Goal: Information Seeking & Learning: Learn about a topic

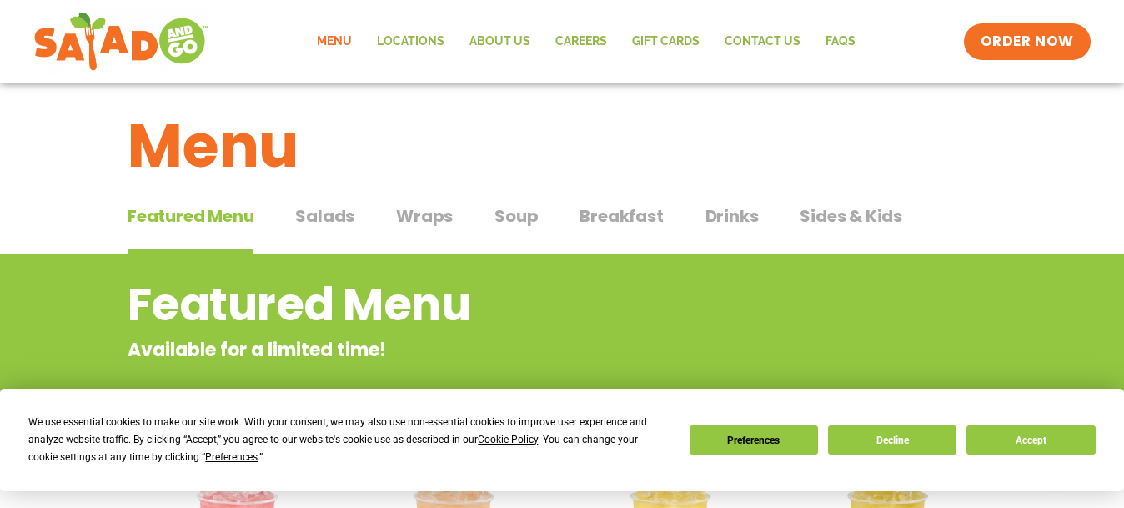
scroll to position [12, 0]
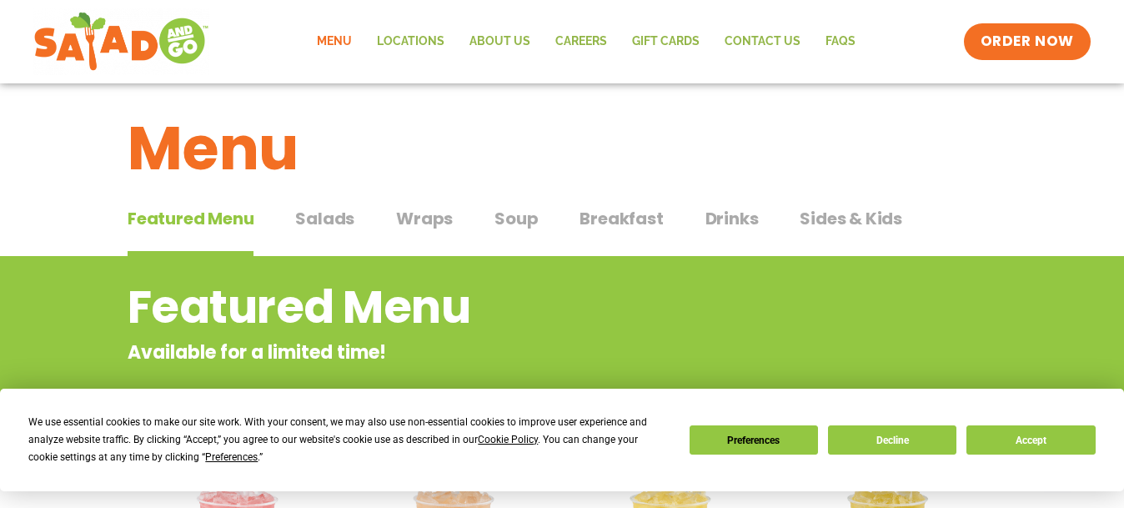
click at [415, 221] on span "Wraps" at bounding box center [424, 218] width 57 height 25
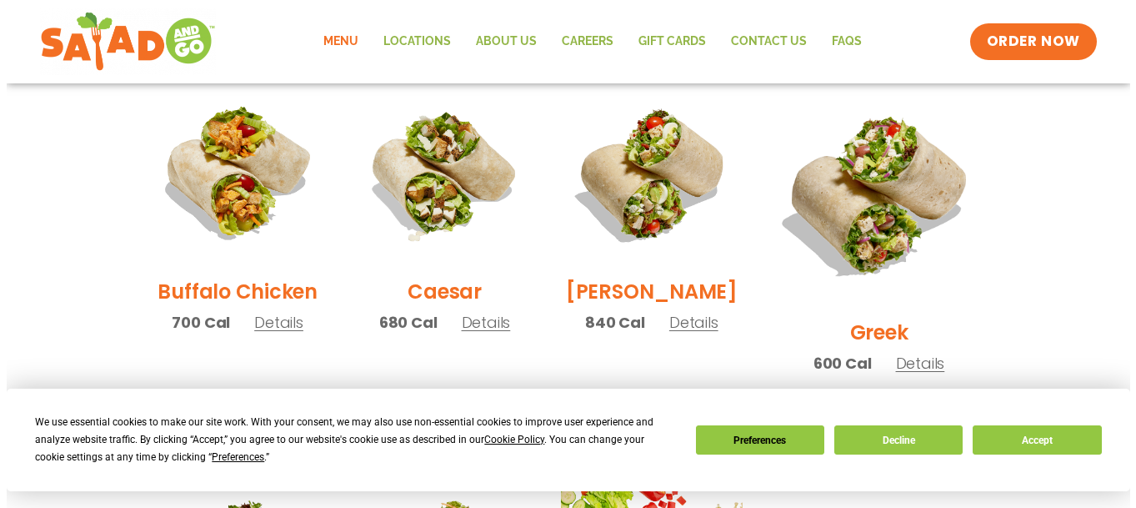
scroll to position [837, 0]
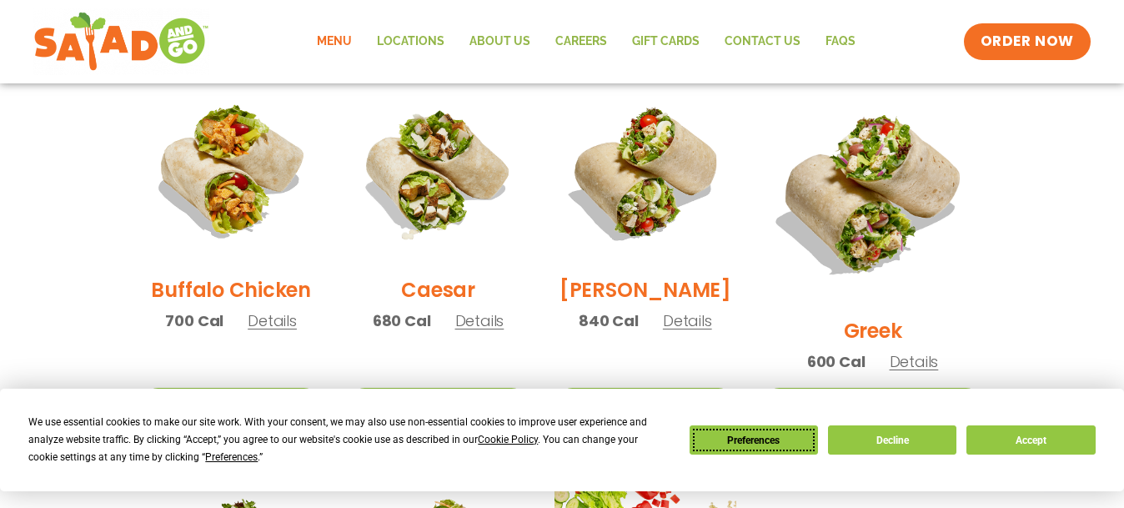
click at [750, 432] on button "Preferences" at bounding box center [753, 439] width 128 height 29
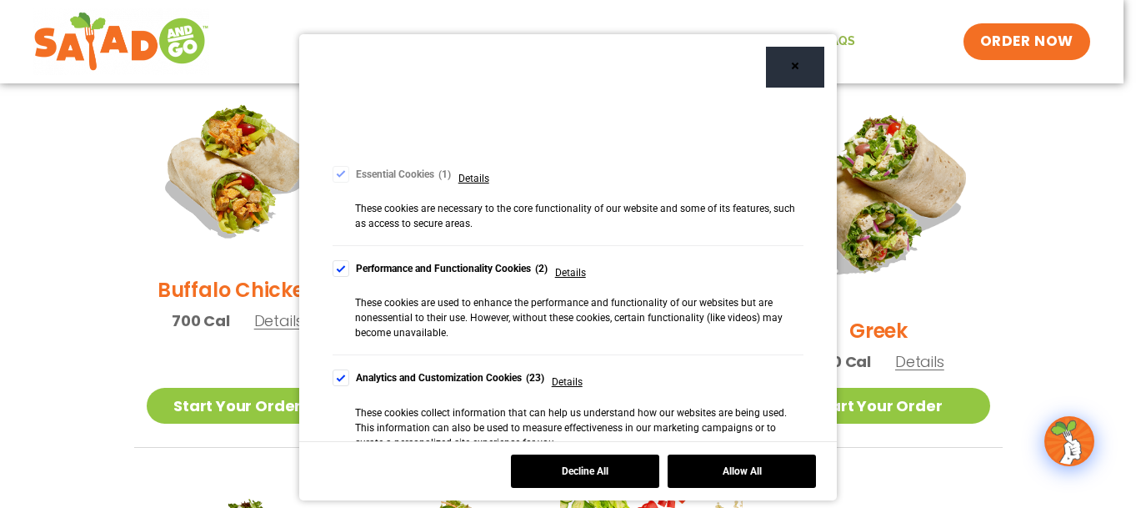
scroll to position [103, 0]
click at [335, 265] on div "Cookie Consent Preferences" at bounding box center [341, 266] width 17 height 17
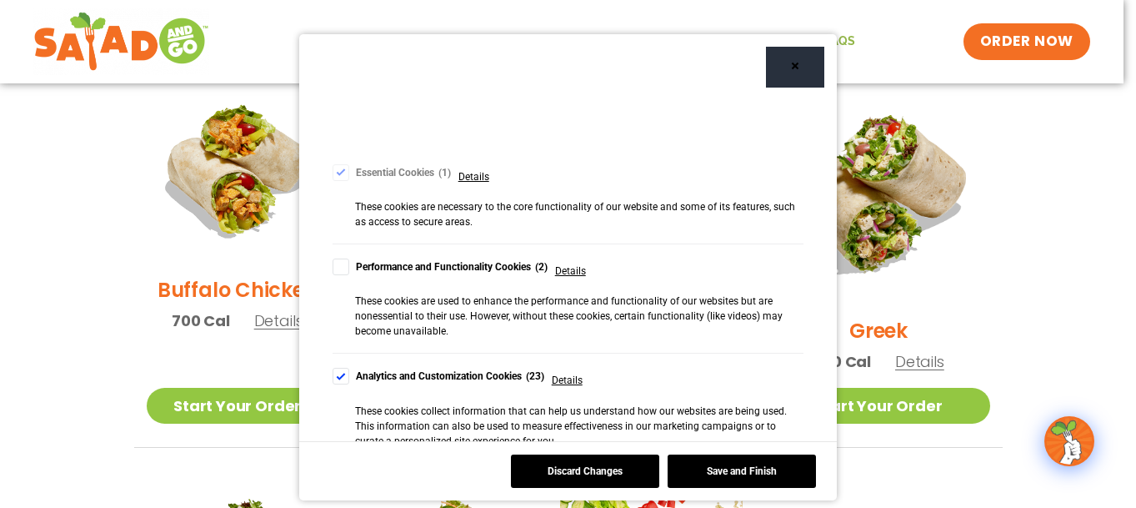
click at [338, 372] on div "Cookie Consent Preferences" at bounding box center [341, 376] width 17 height 17
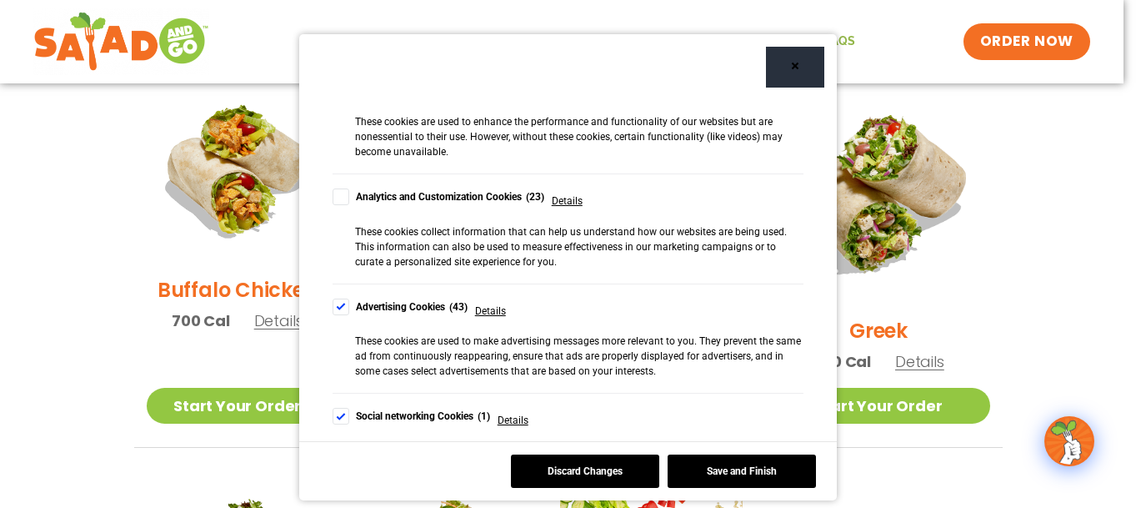
scroll to position [287, 0]
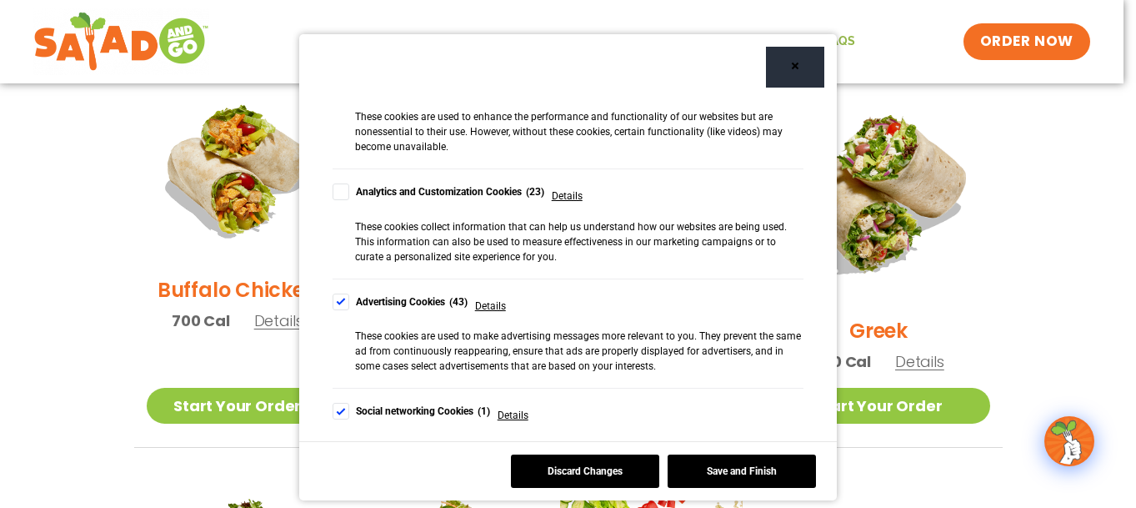
click at [333, 300] on div "Cookie Consent Preferences" at bounding box center [341, 301] width 17 height 17
click at [341, 411] on div "Cookie Consent Preferences" at bounding box center [341, 411] width 17 height 17
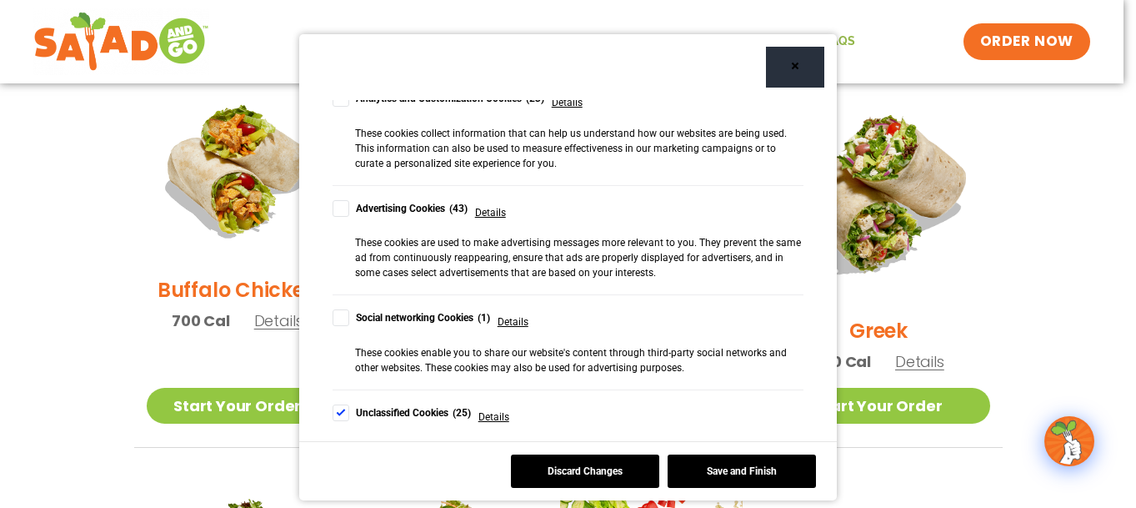
scroll to position [423, 0]
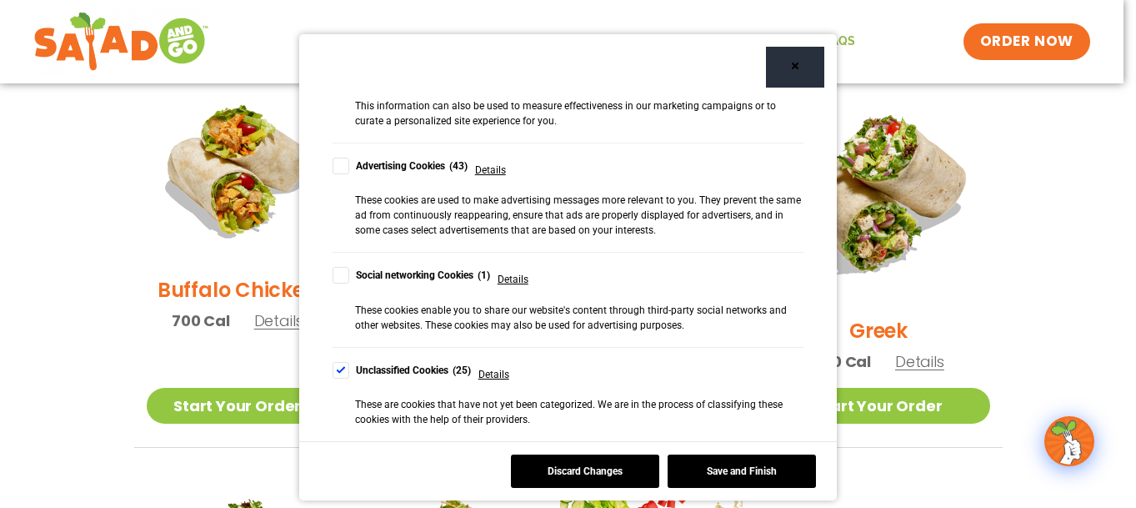
click at [333, 369] on div "Cookie Consent Preferences" at bounding box center [341, 370] width 17 height 17
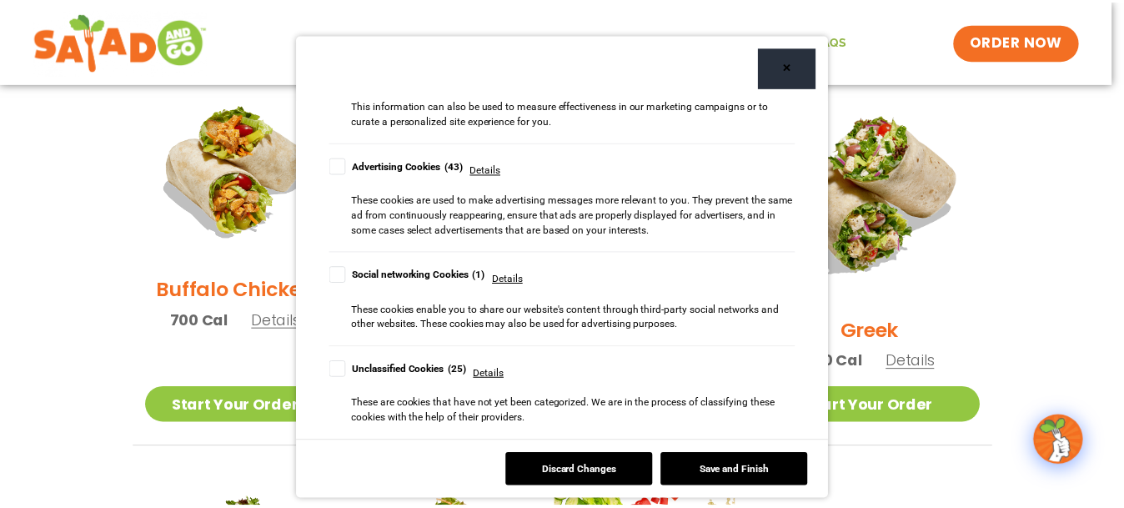
scroll to position [8, 0]
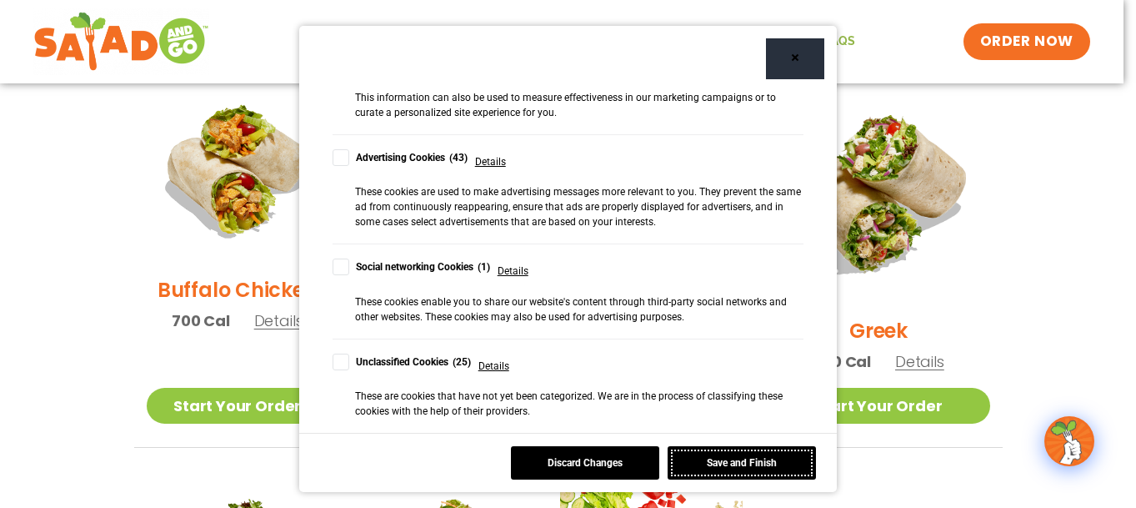
click at [726, 465] on button "Save and Finish" at bounding box center [742, 462] width 148 height 33
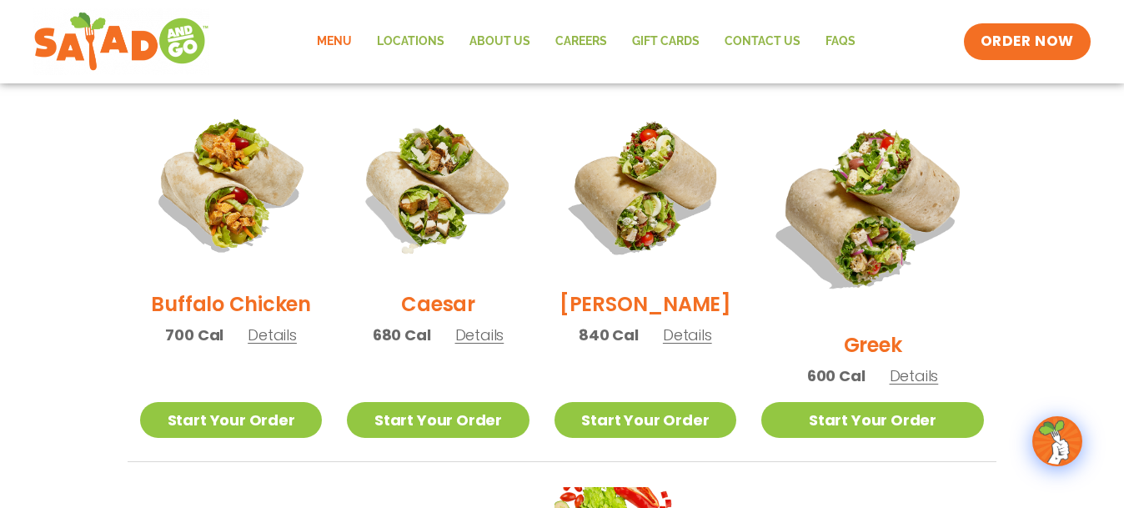
scroll to position [821, 0]
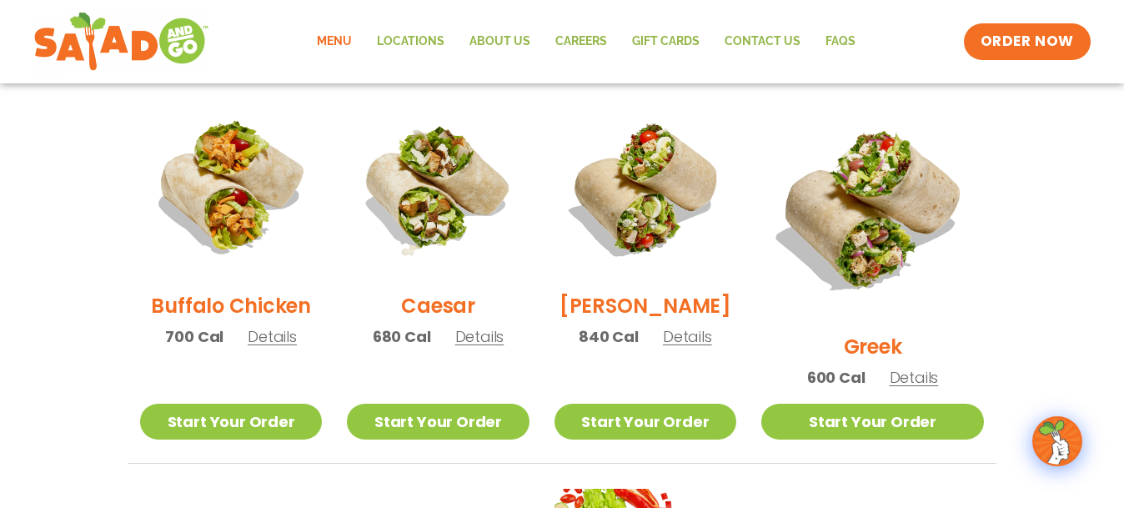
click at [707, 347] on span "Details" at bounding box center [687, 336] width 49 height 21
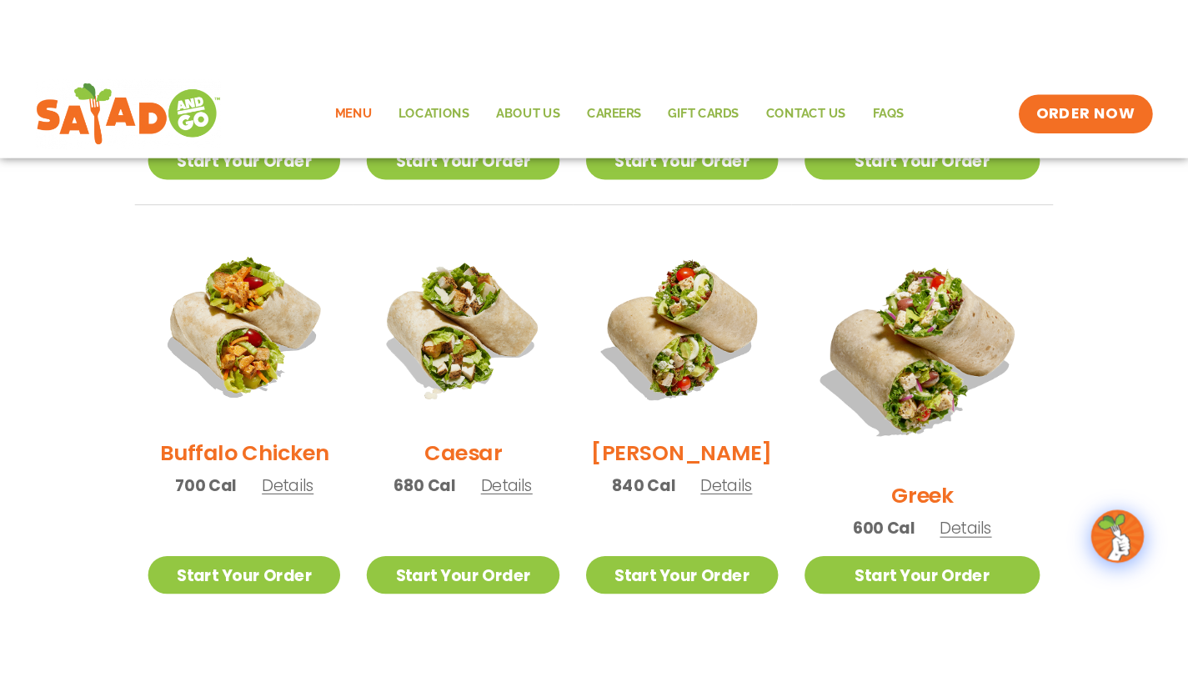
scroll to position [766, 0]
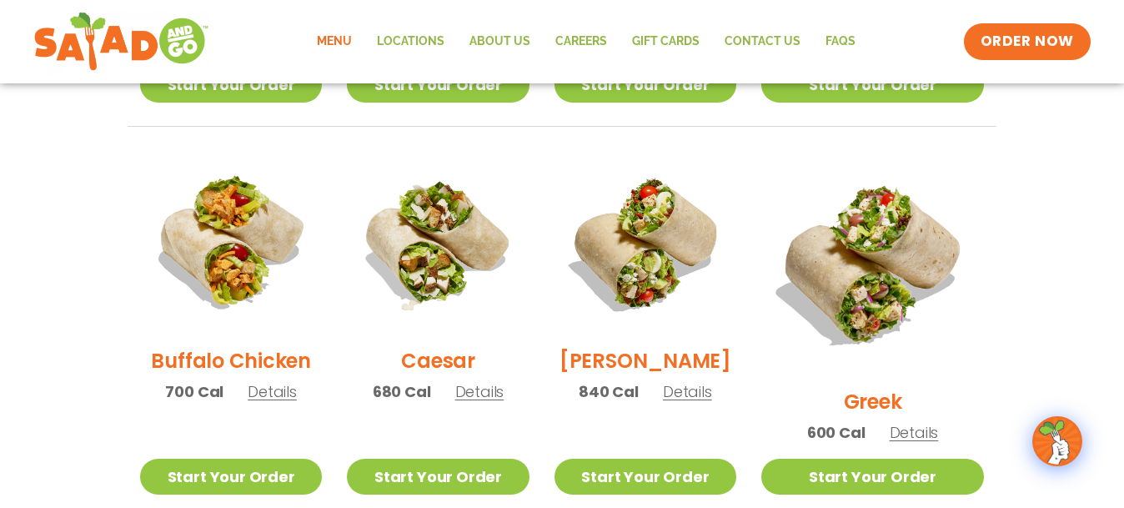
click at [927, 422] on span "Details" at bounding box center [913, 432] width 49 height 21
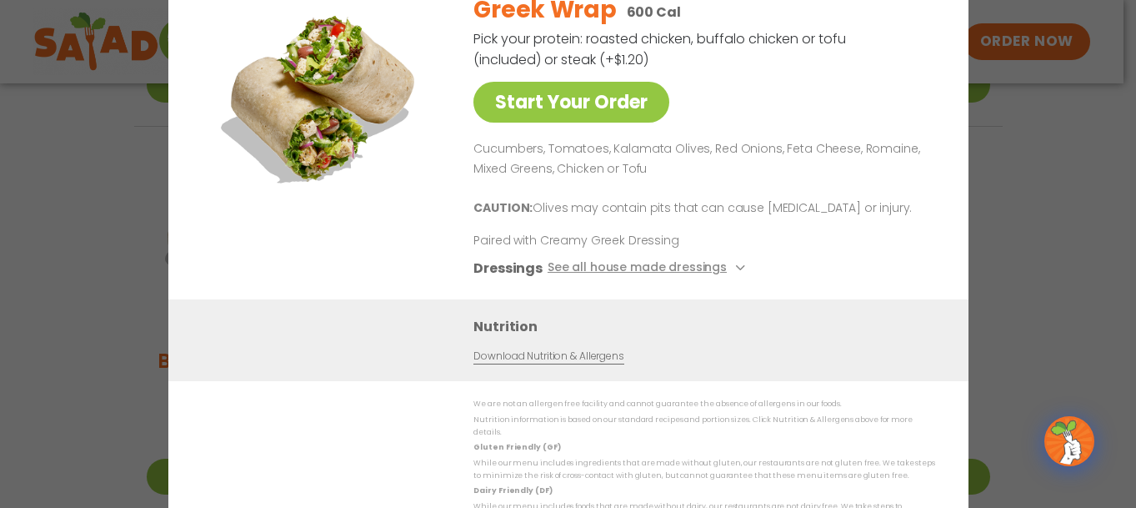
click at [768, 286] on div "Greek Wrap 600 Cal Pick your protein: roasted chicken, buffalo chicken or tofu …" at bounding box center [700, 139] width 455 height 319
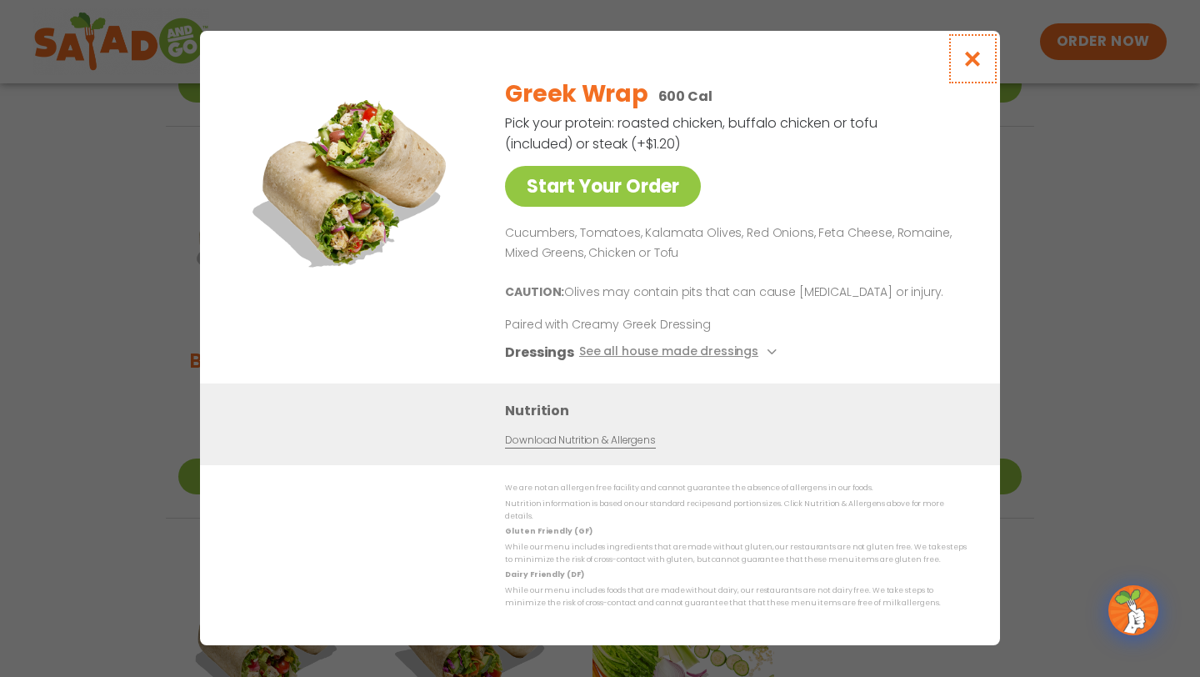
click at [974, 67] on icon "Close modal" at bounding box center [973, 59] width 21 height 18
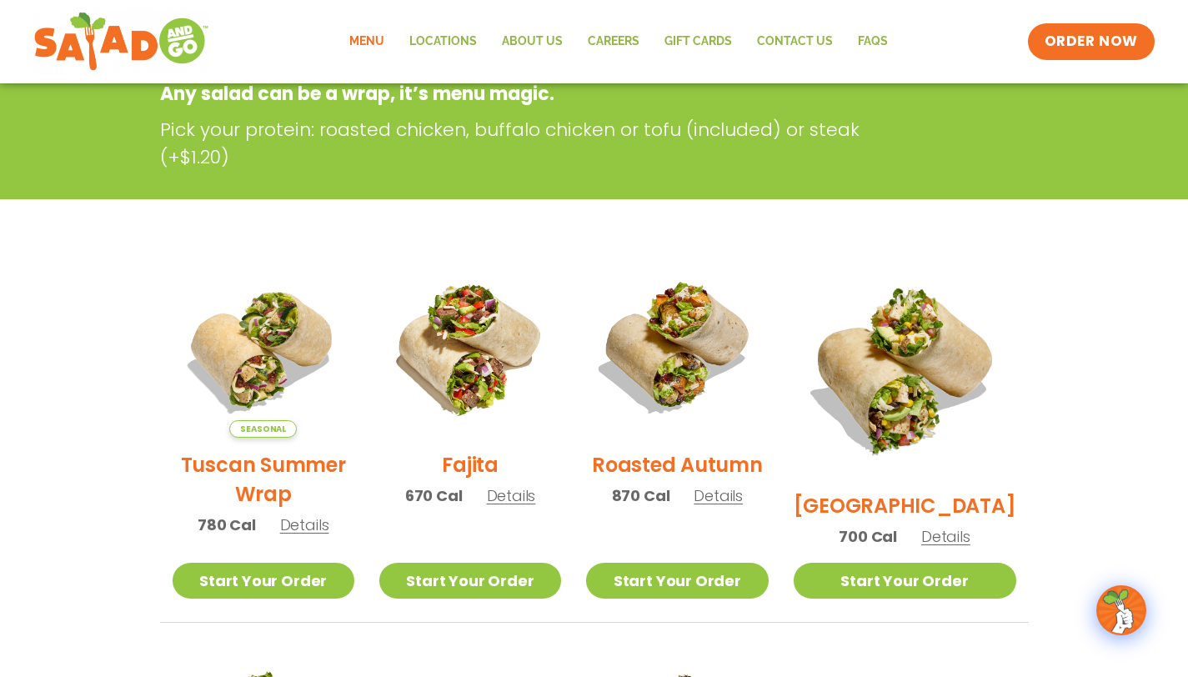
scroll to position [272, 0]
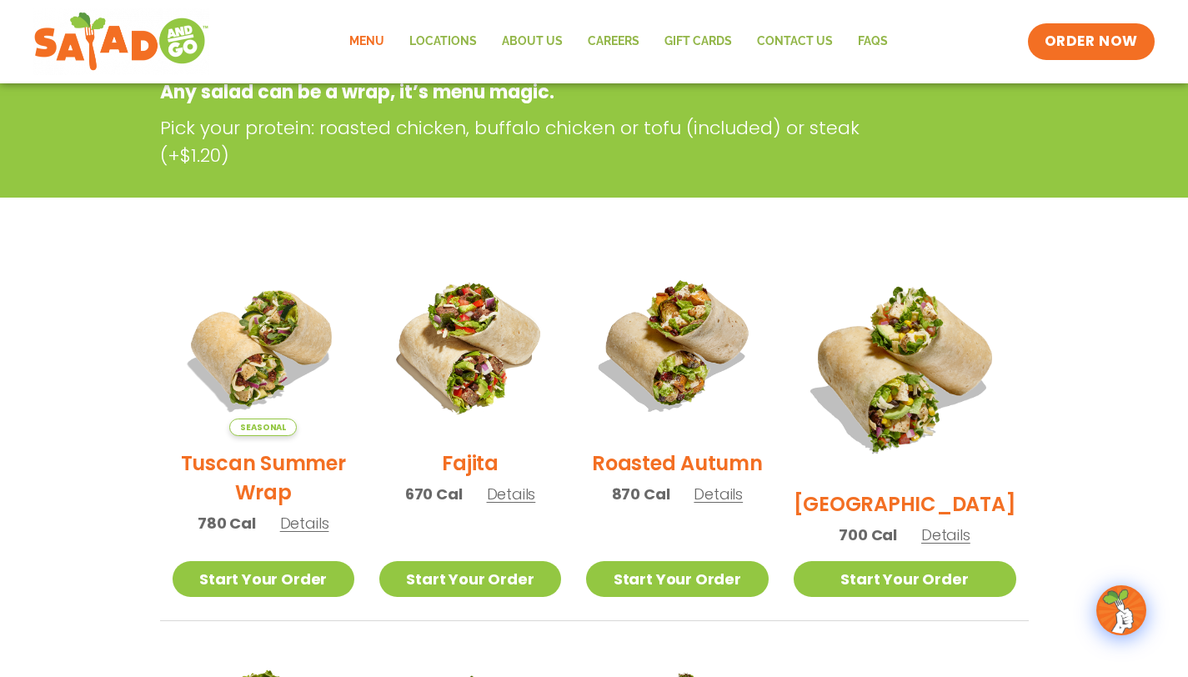
click at [307, 507] on span "Details" at bounding box center [304, 523] width 49 height 21
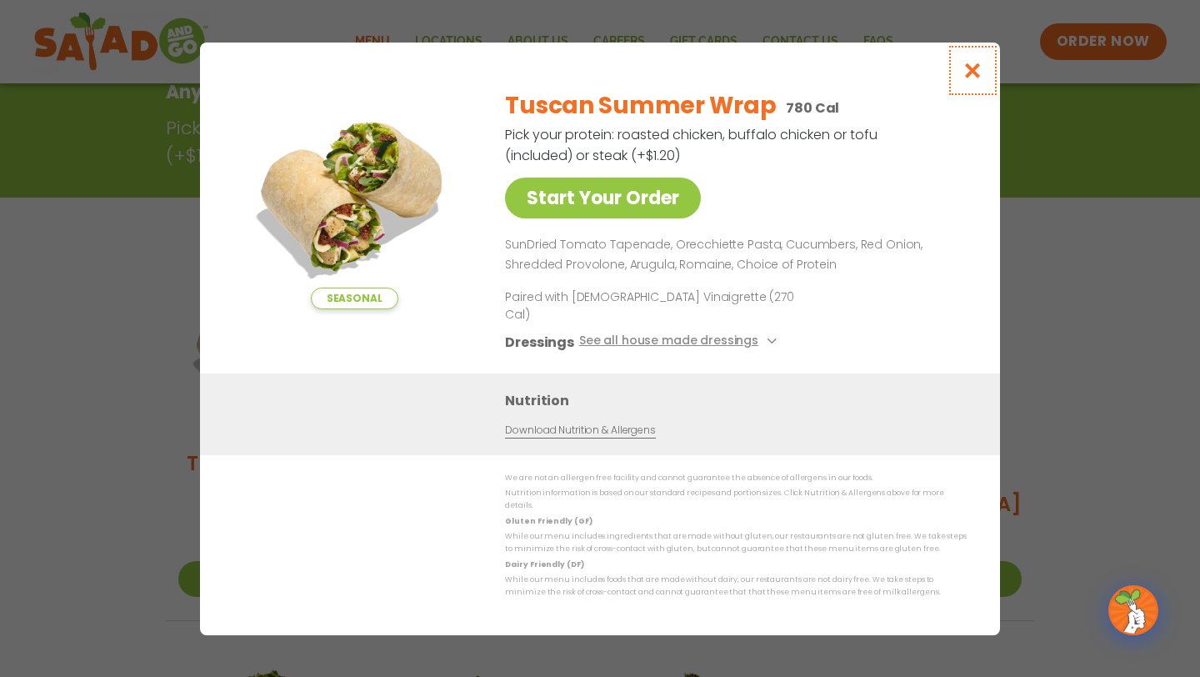
click at [970, 79] on icon "Close modal" at bounding box center [973, 71] width 21 height 18
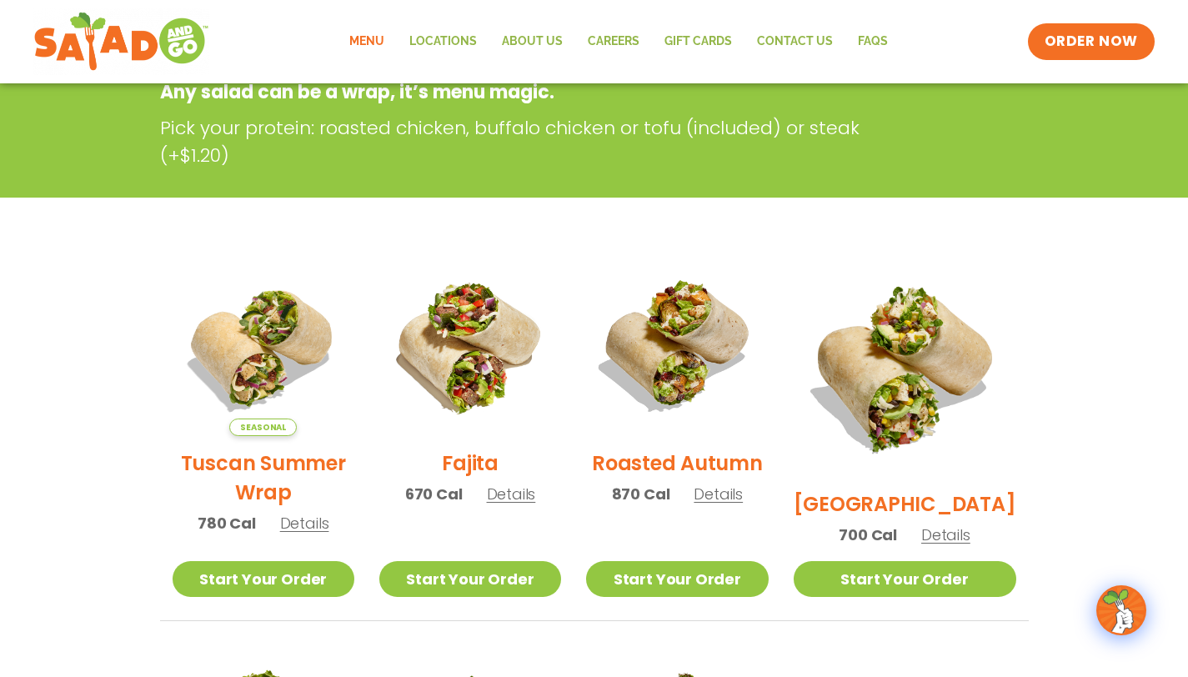
click at [523, 504] on span "Details" at bounding box center [511, 493] width 49 height 21
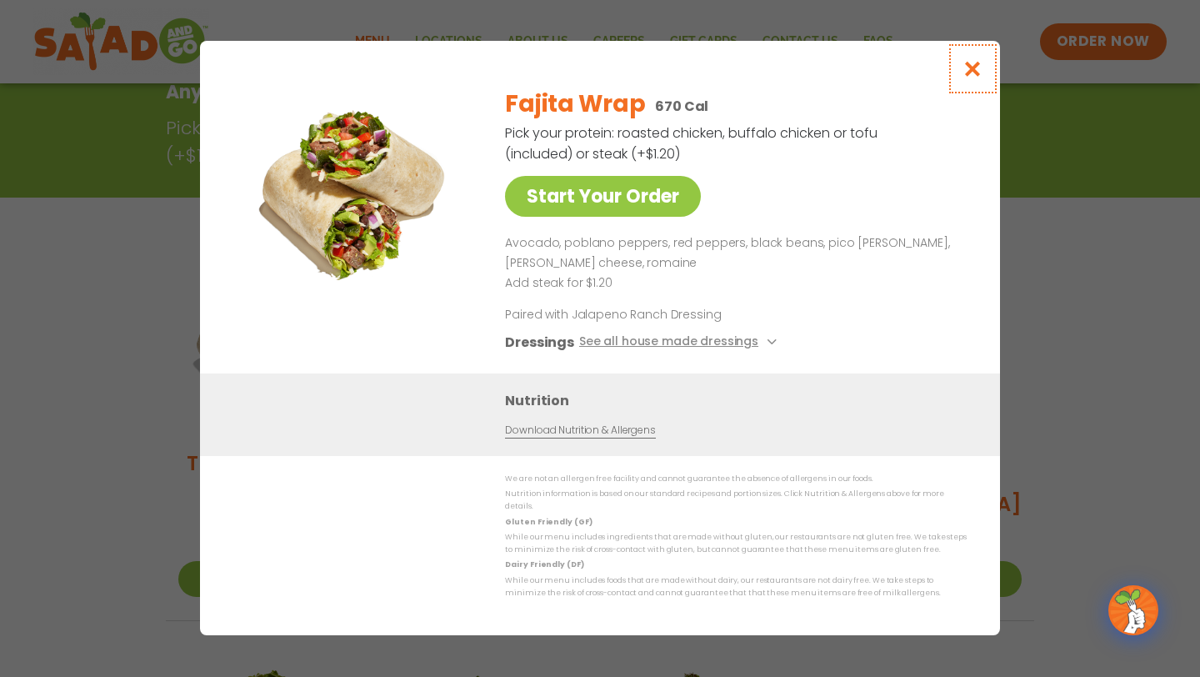
click at [970, 78] on icon "Close modal" at bounding box center [973, 69] width 21 height 18
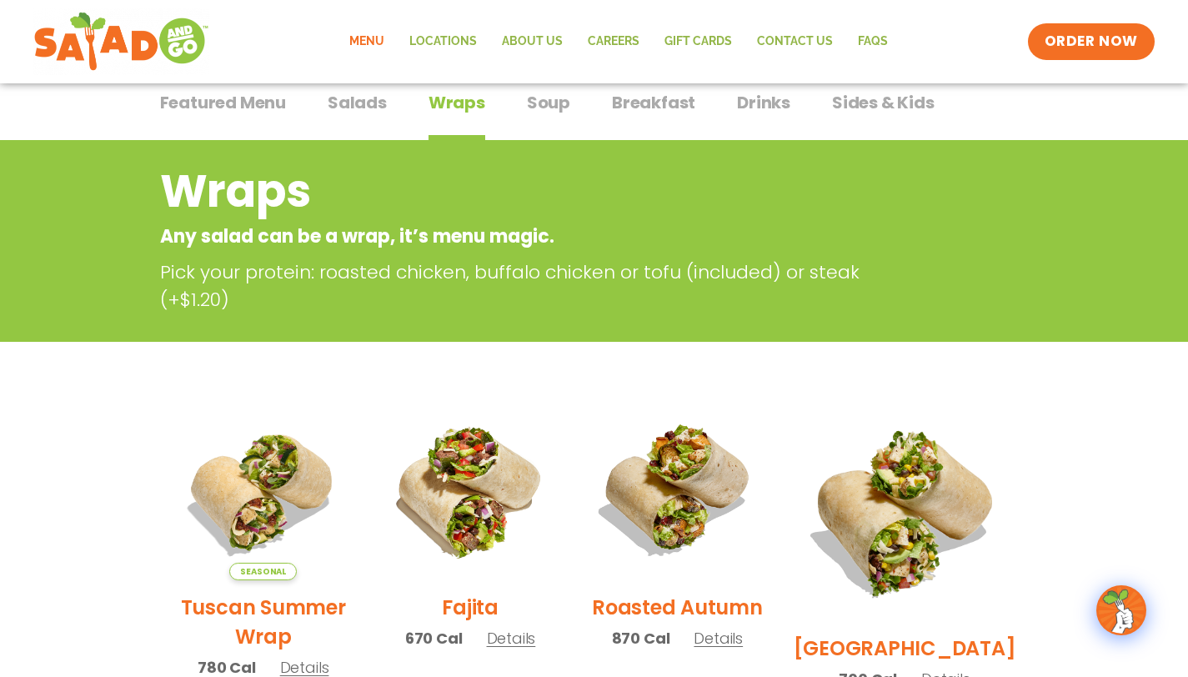
scroll to position [0, 0]
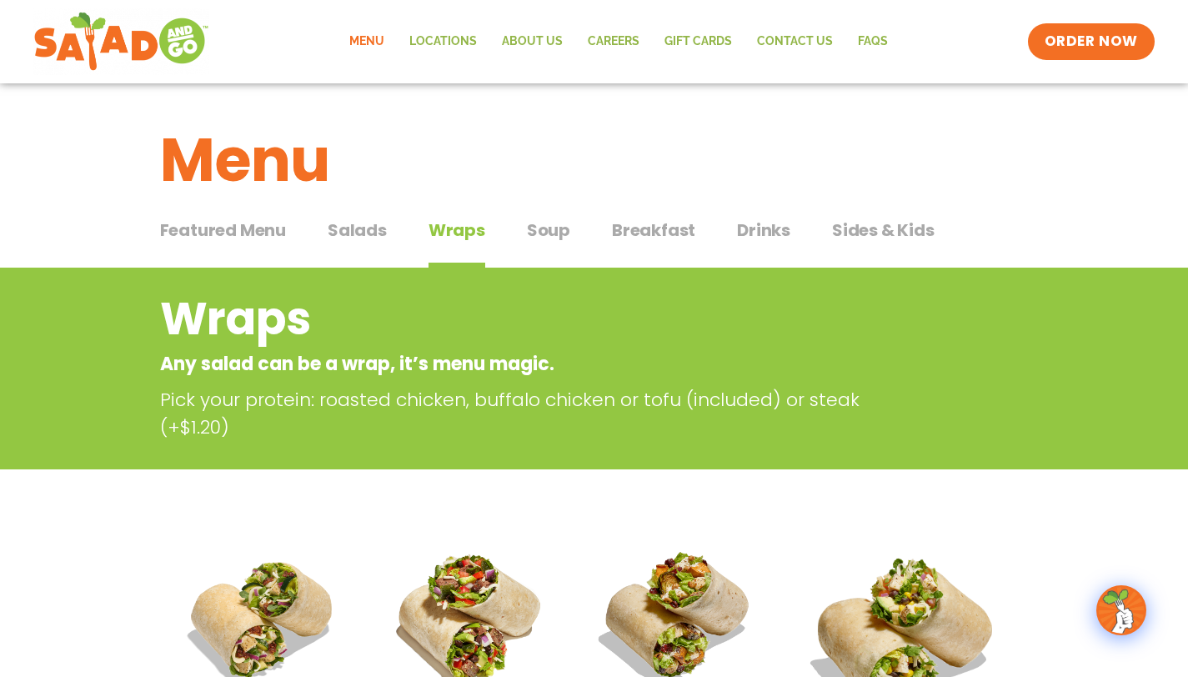
click at [880, 232] on span "Sides & Kids" at bounding box center [883, 230] width 103 height 25
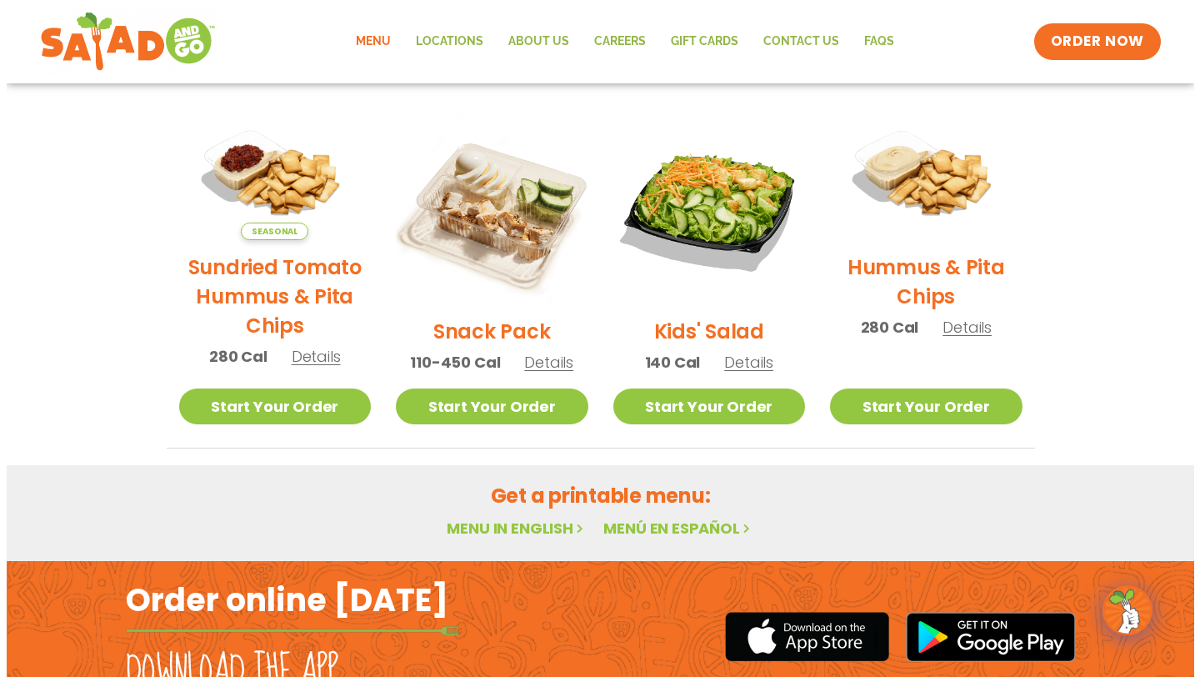
scroll to position [391, 0]
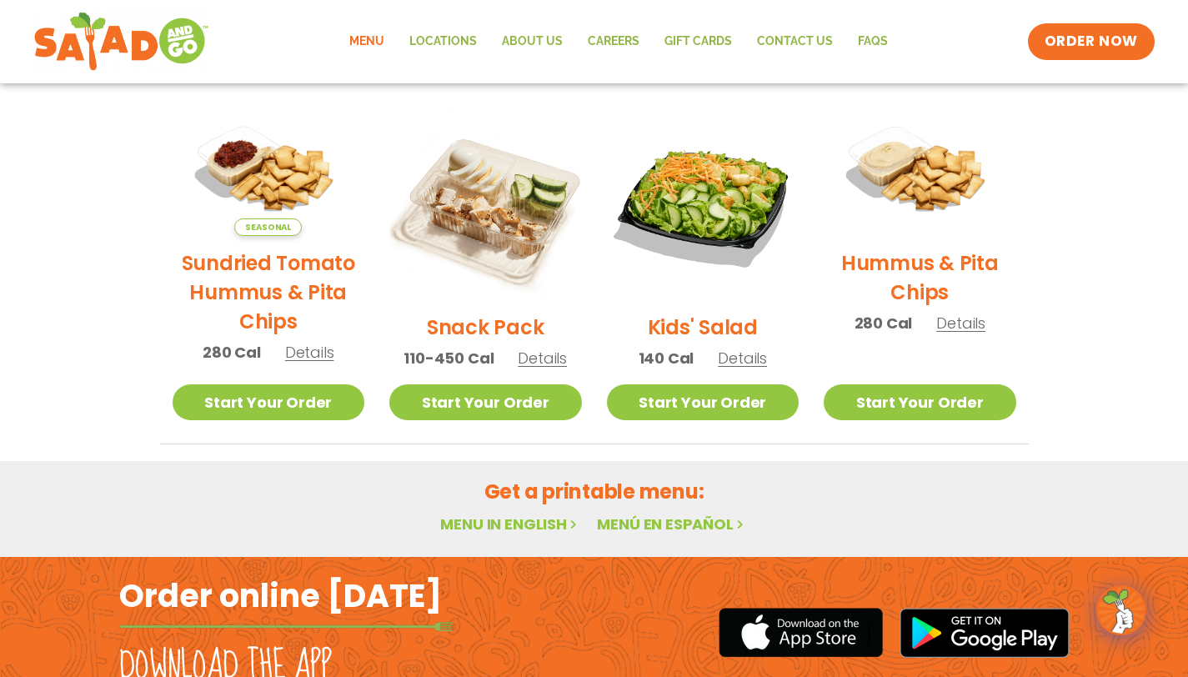
click at [550, 358] on span "Details" at bounding box center [542, 358] width 49 height 21
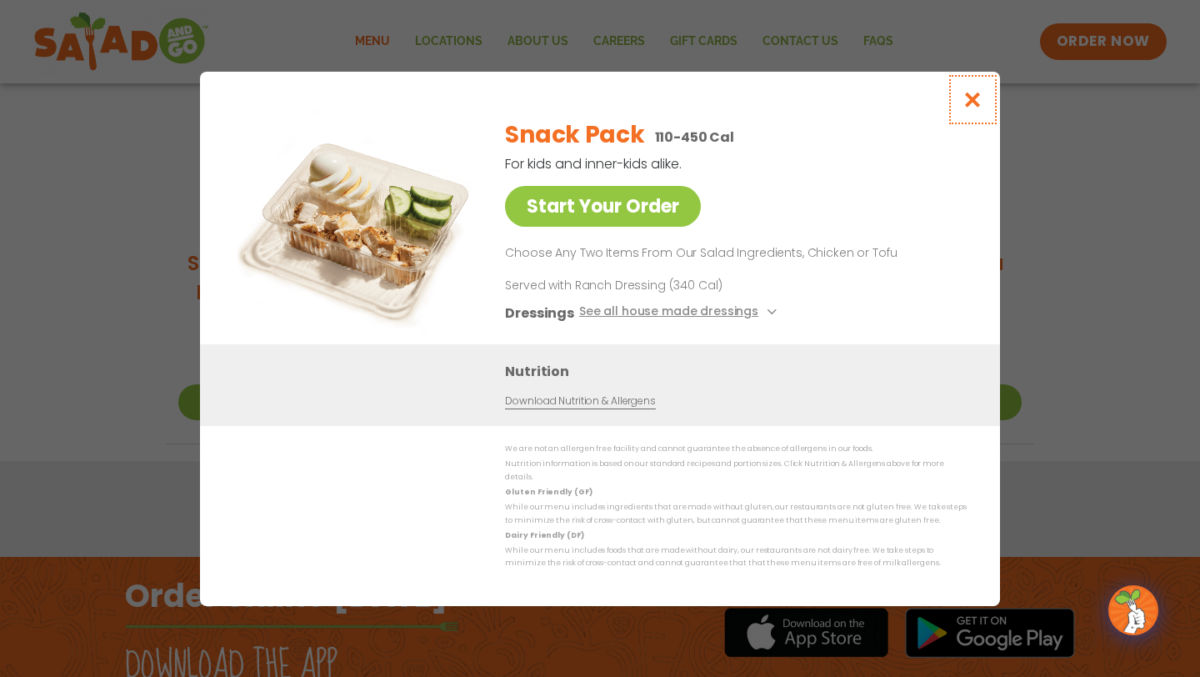
click at [972, 108] on icon "Close modal" at bounding box center [973, 100] width 21 height 18
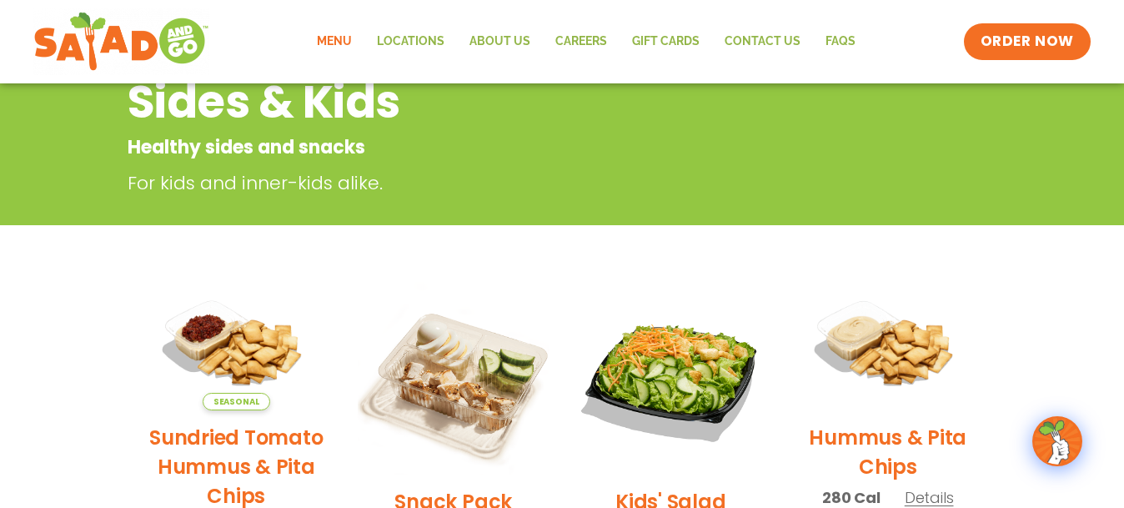
scroll to position [0, 0]
